Goal: Check status: Check status

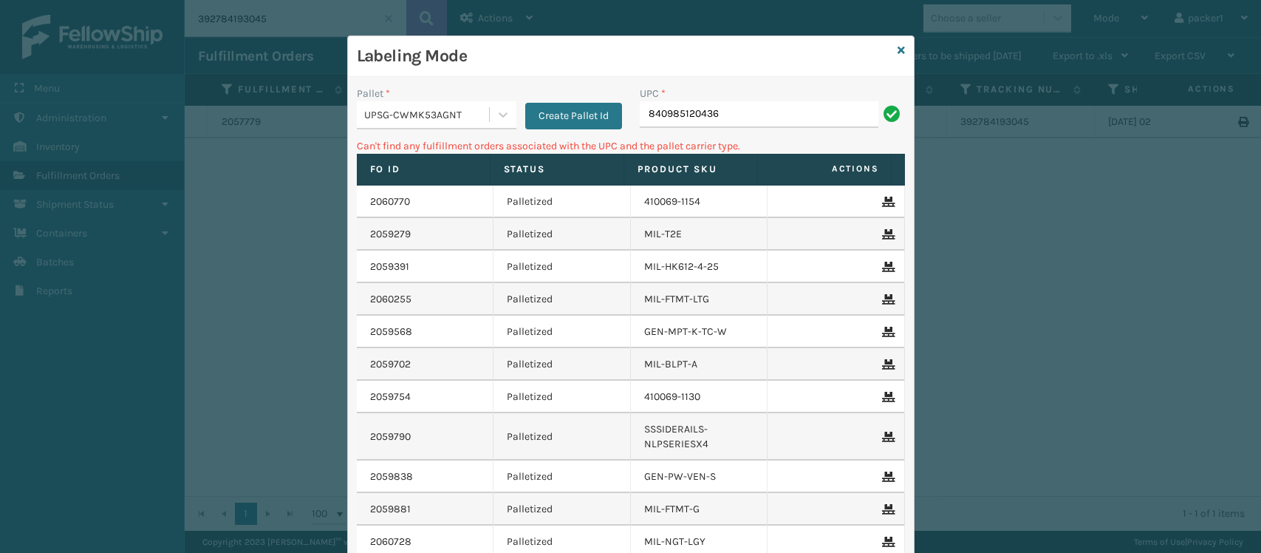
click at [414, 119] on div "UPSG-CWMK53AGNT" at bounding box center [427, 115] width 126 height 16
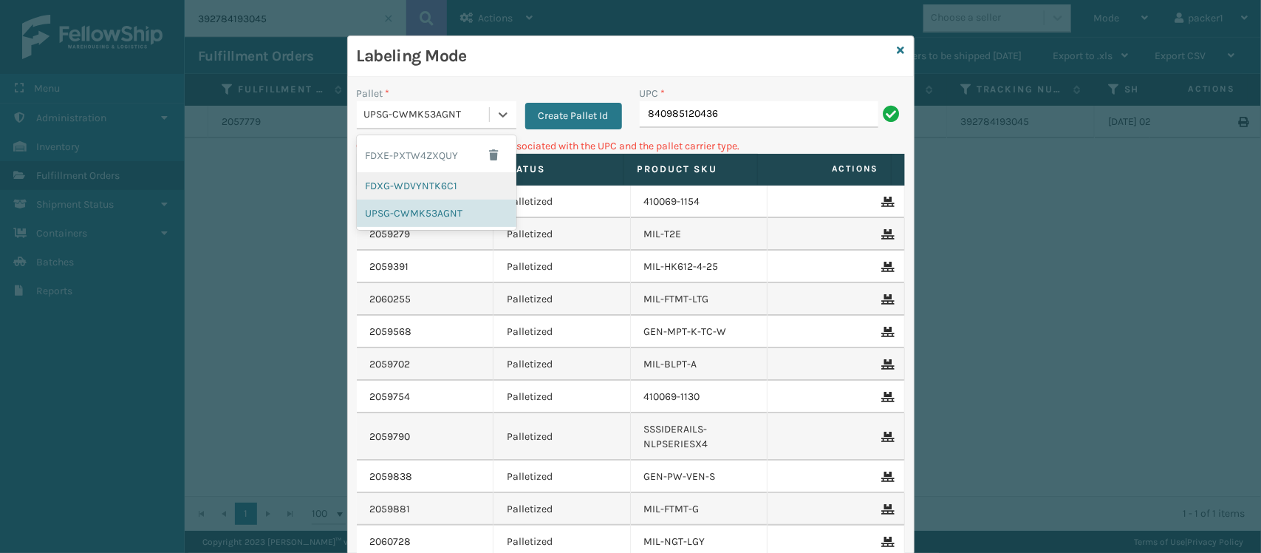
click at [396, 185] on div "FDXG-WDVYNTK6C1" at bounding box center [437, 185] width 160 height 27
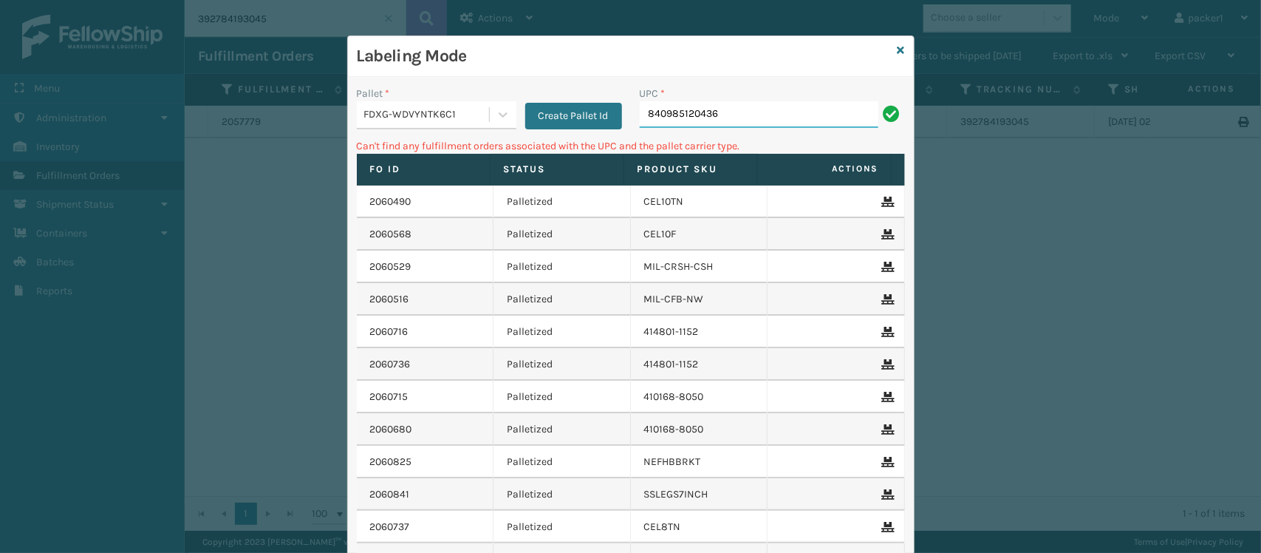
click at [785, 109] on input "840985120436" at bounding box center [759, 114] width 239 height 27
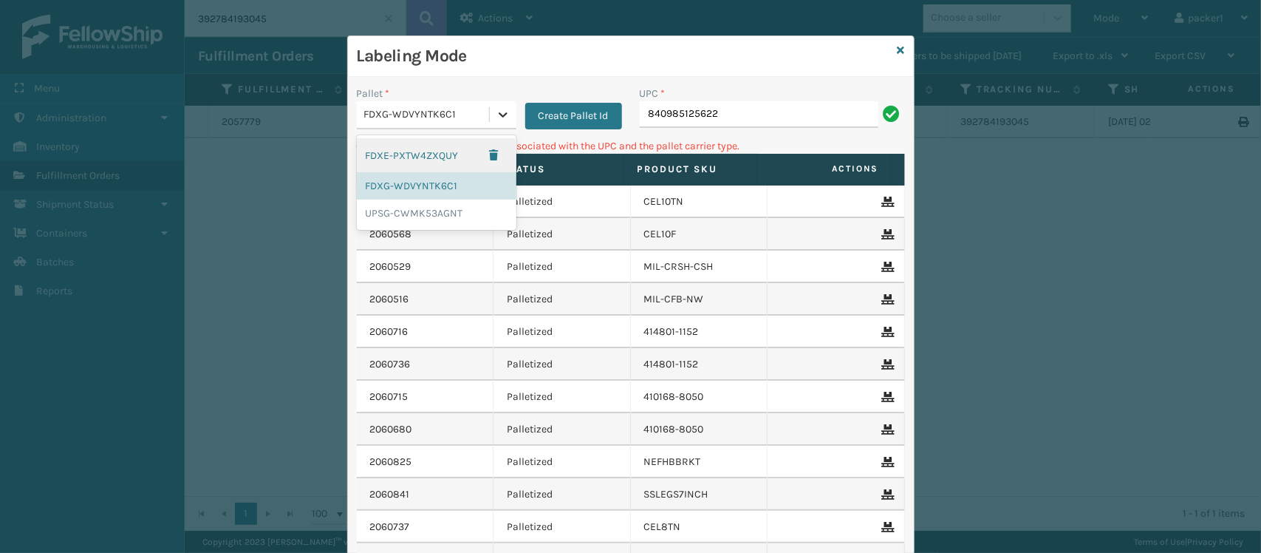
click at [490, 115] on div at bounding box center [503, 114] width 27 height 27
click at [442, 212] on div "UPSG-CWMK53AGNT" at bounding box center [437, 212] width 160 height 27
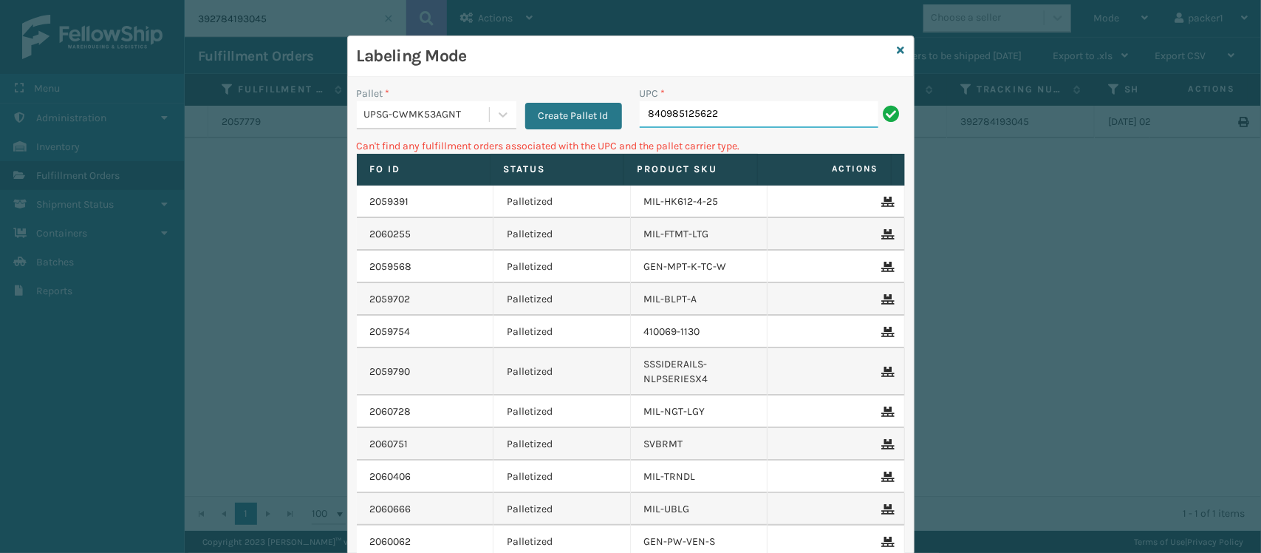
click at [726, 115] on input "840985125622" at bounding box center [759, 114] width 239 height 27
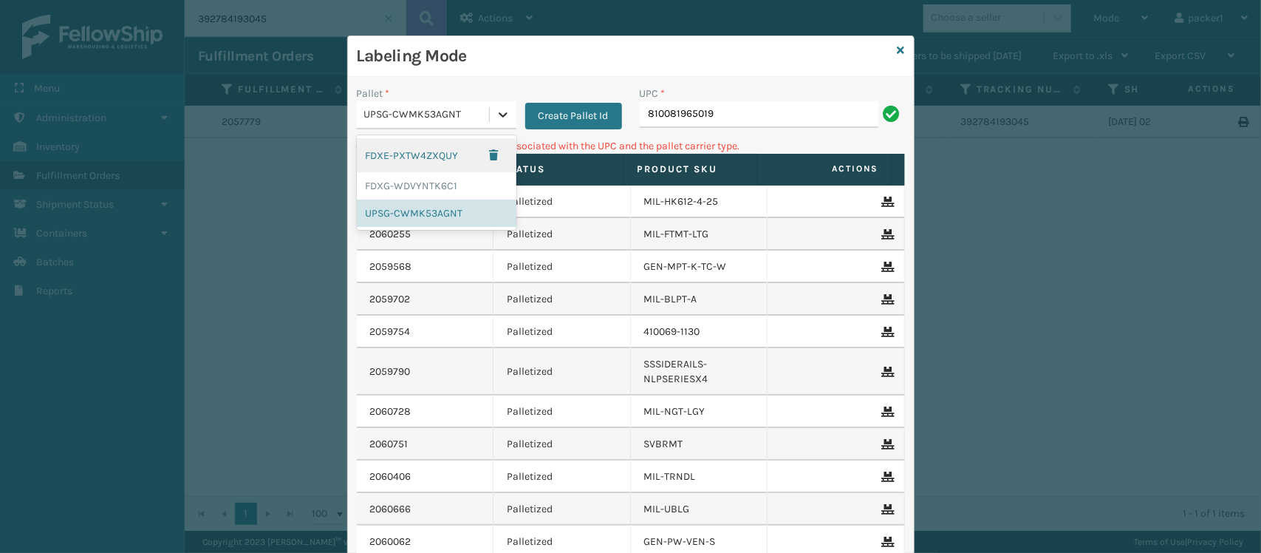
click at [496, 118] on icon at bounding box center [503, 114] width 15 height 15
click at [430, 192] on div "FDXG-WDVYNTK6C1" at bounding box center [437, 185] width 160 height 27
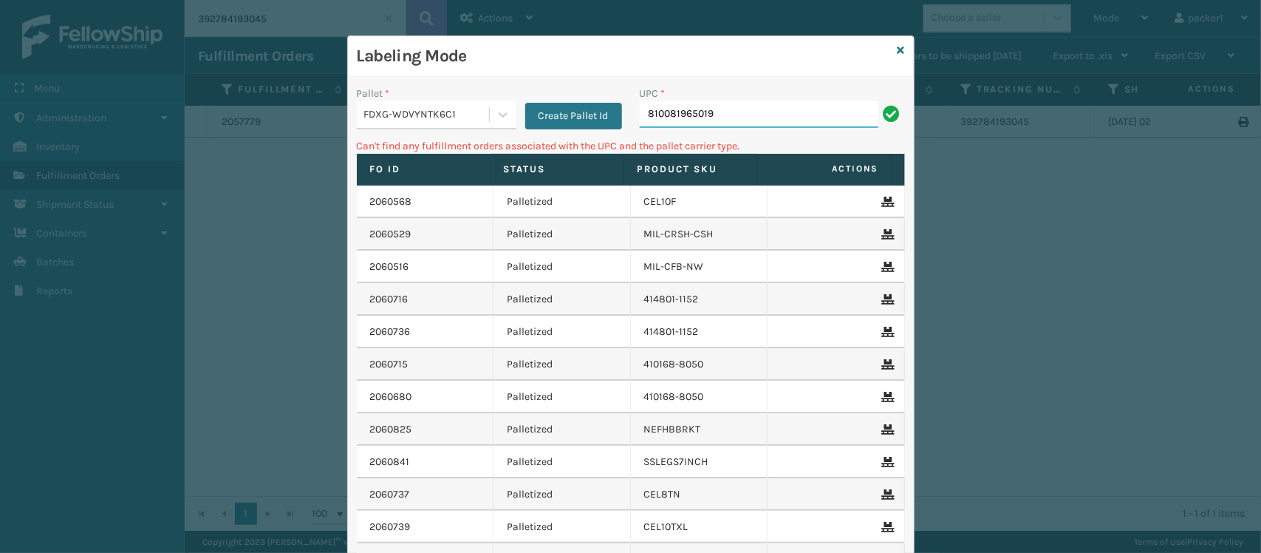
click at [728, 120] on input "810081965019" at bounding box center [759, 114] width 239 height 27
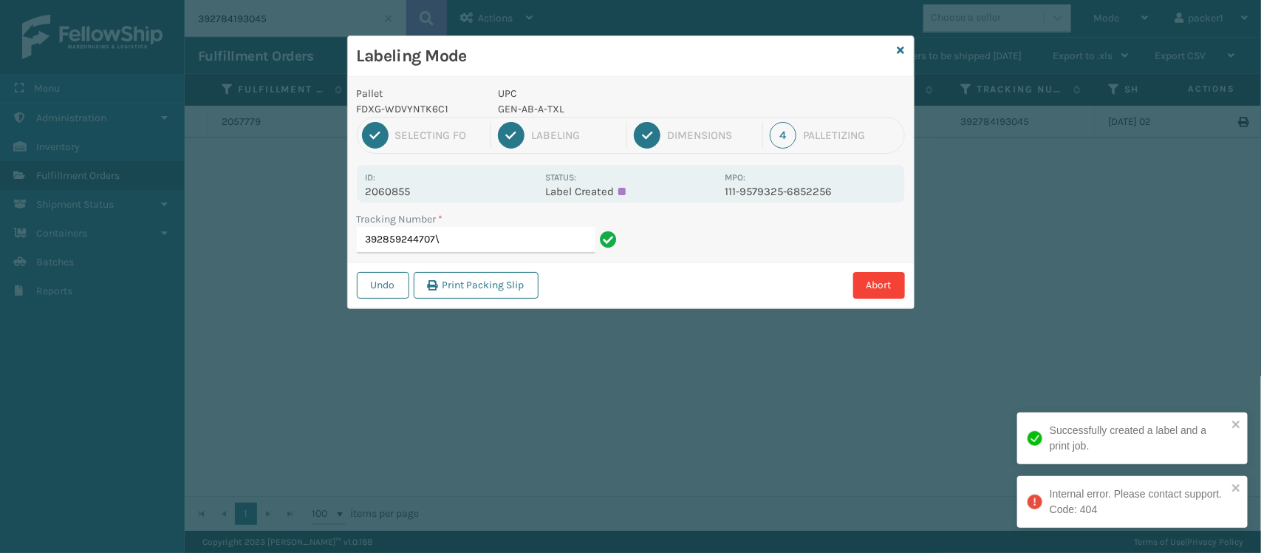
type input "392859244707"
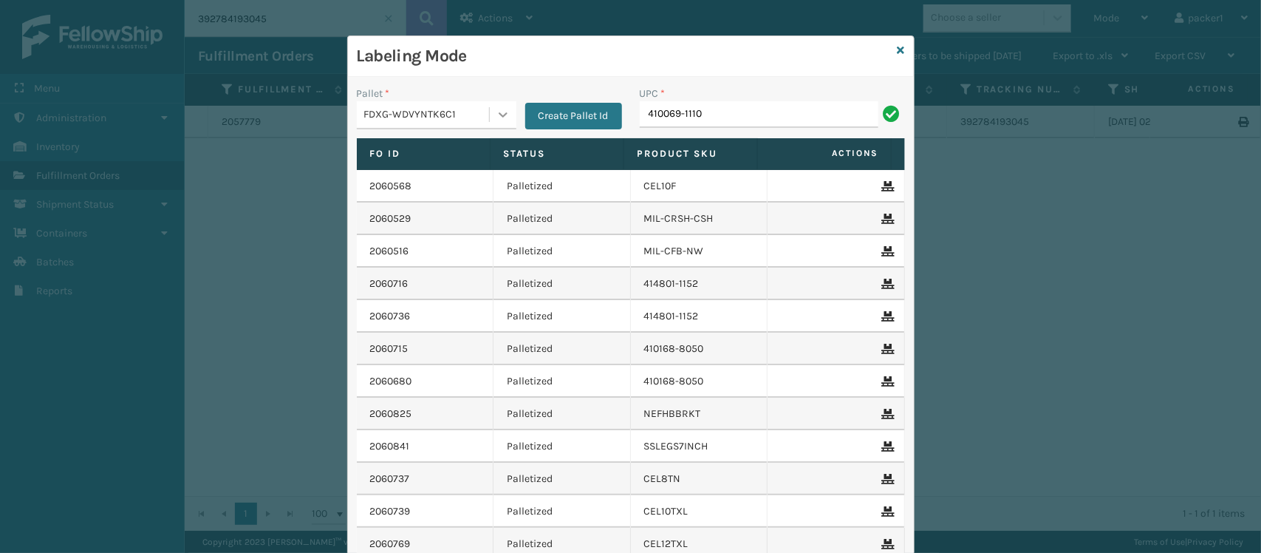
type input "410069-1110"
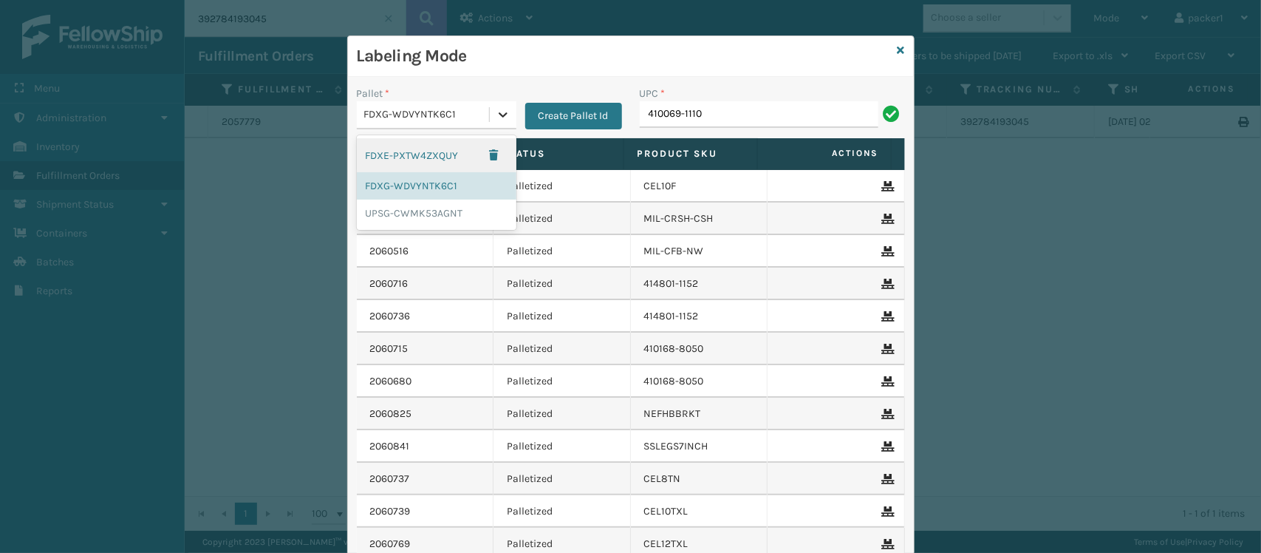
click at [496, 112] on icon at bounding box center [503, 114] width 15 height 15
click at [440, 211] on div "UPSG-CWMK53AGNT" at bounding box center [437, 212] width 160 height 27
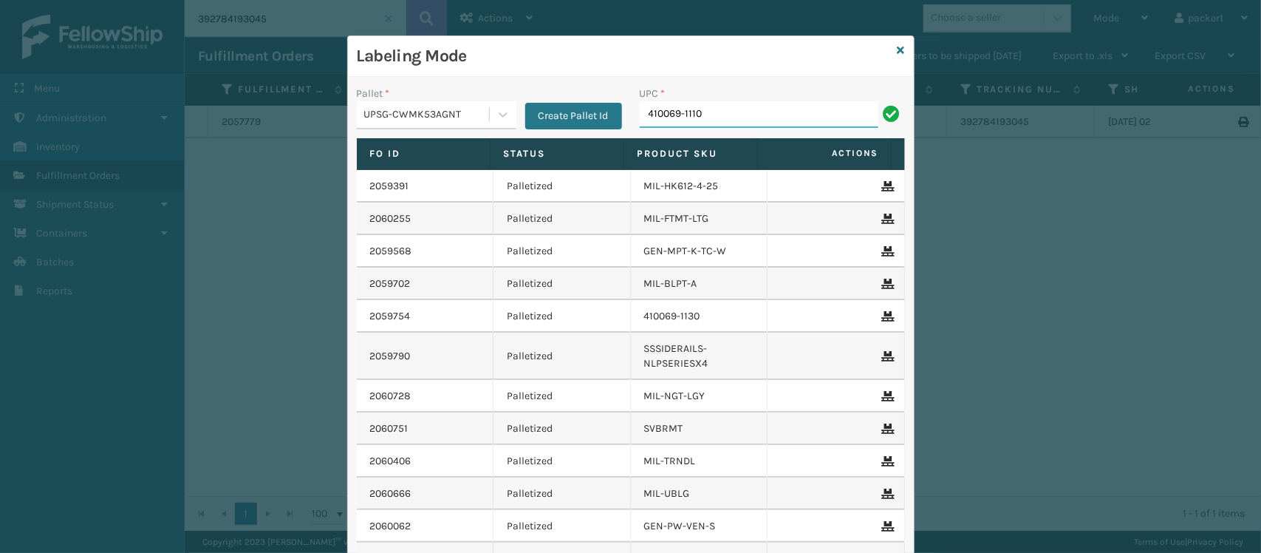
click at [720, 107] on input "410069-1110" at bounding box center [759, 114] width 239 height 27
